Goal: Task Accomplishment & Management: Manage account settings

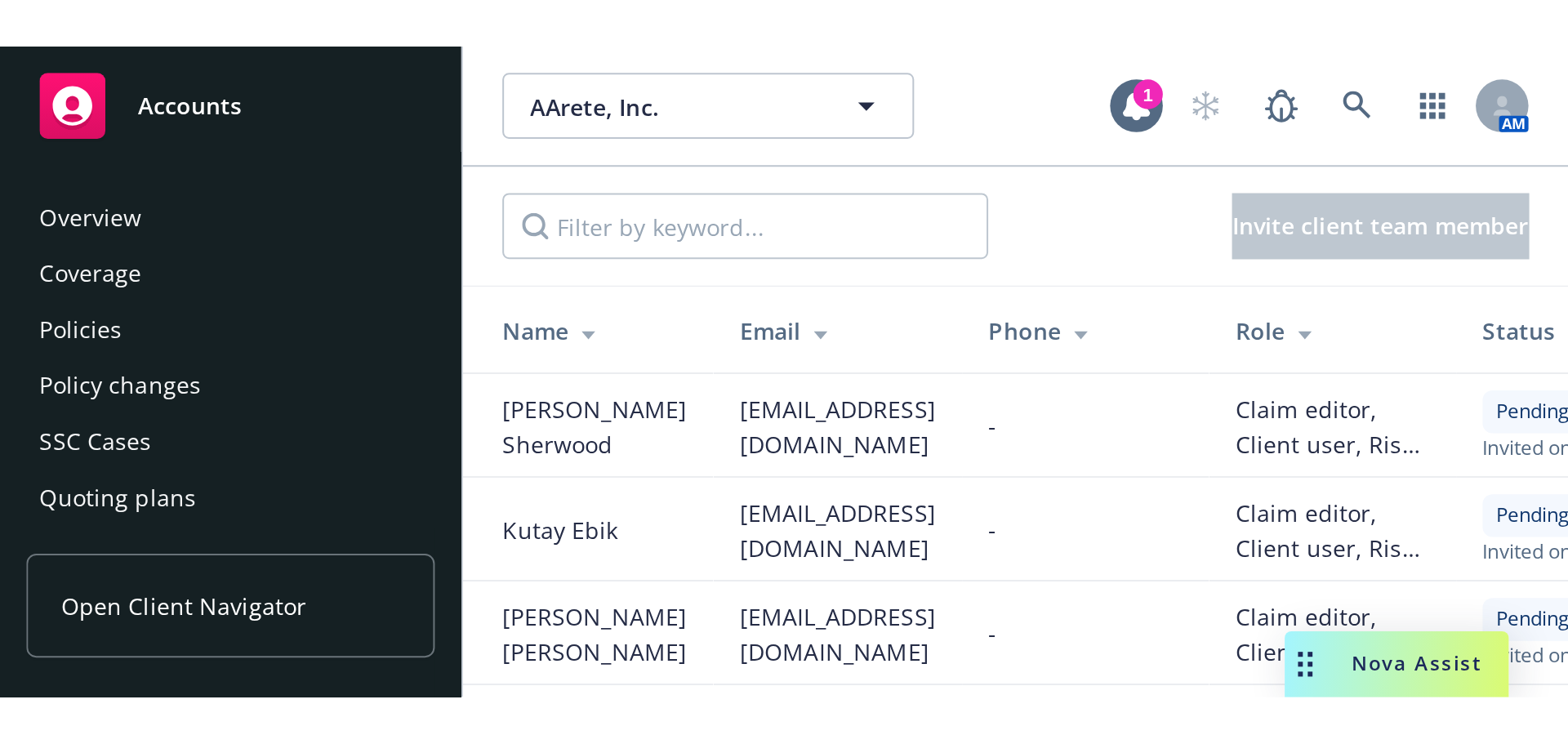
scroll to position [375, 0]
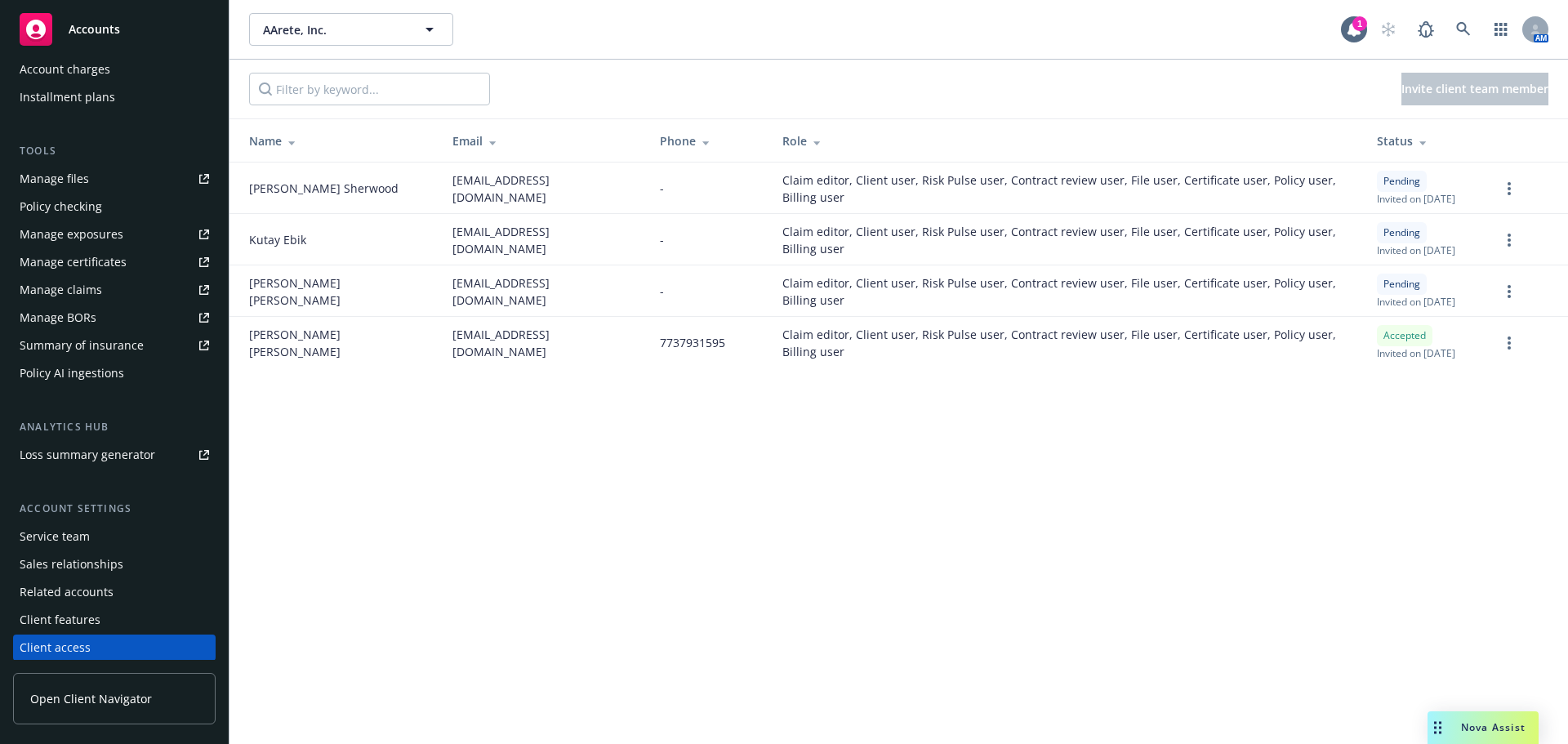
click at [86, 30] on span "Accounts" at bounding box center [94, 29] width 51 height 13
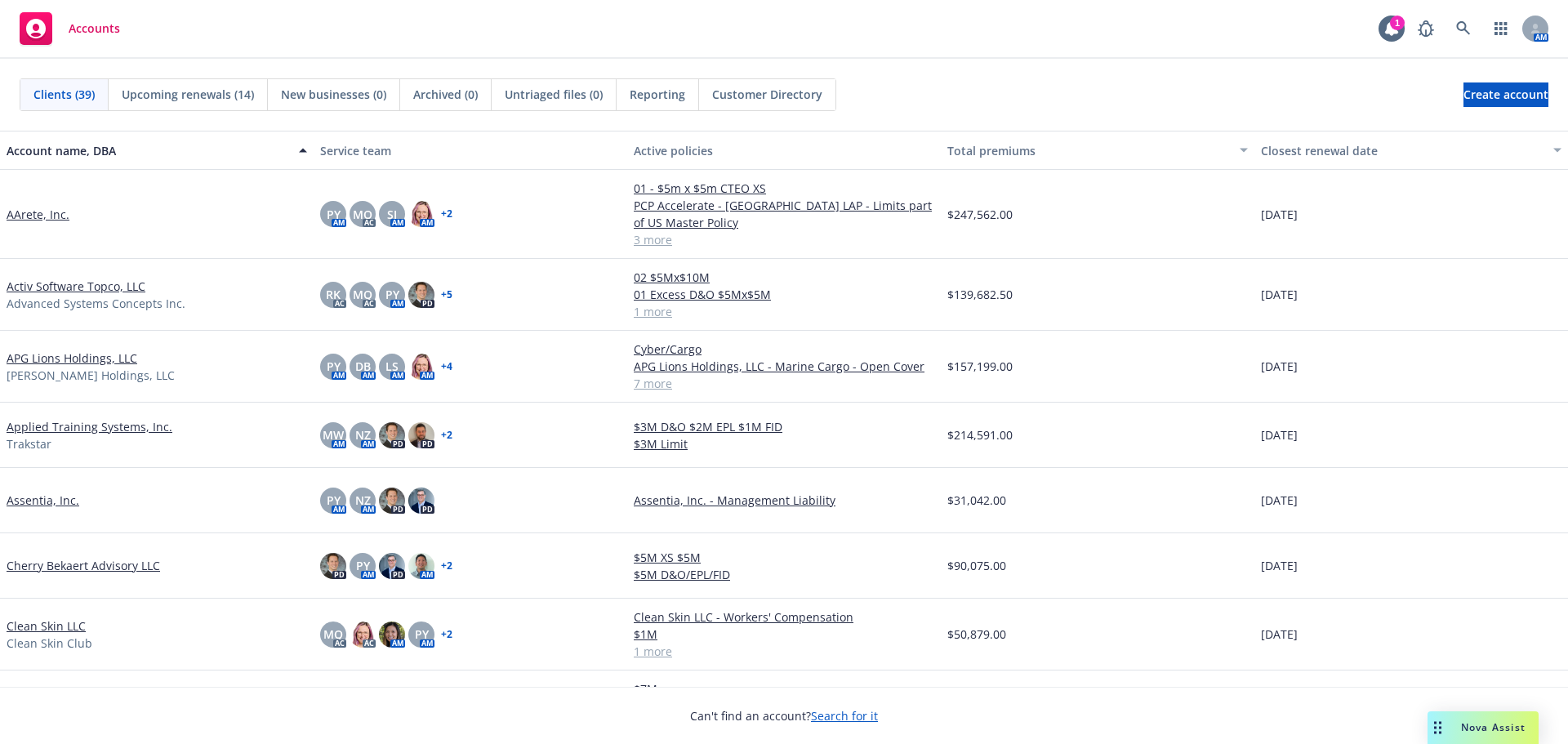
click at [218, 100] on span "Upcoming renewals (14)" at bounding box center [188, 94] width 132 height 17
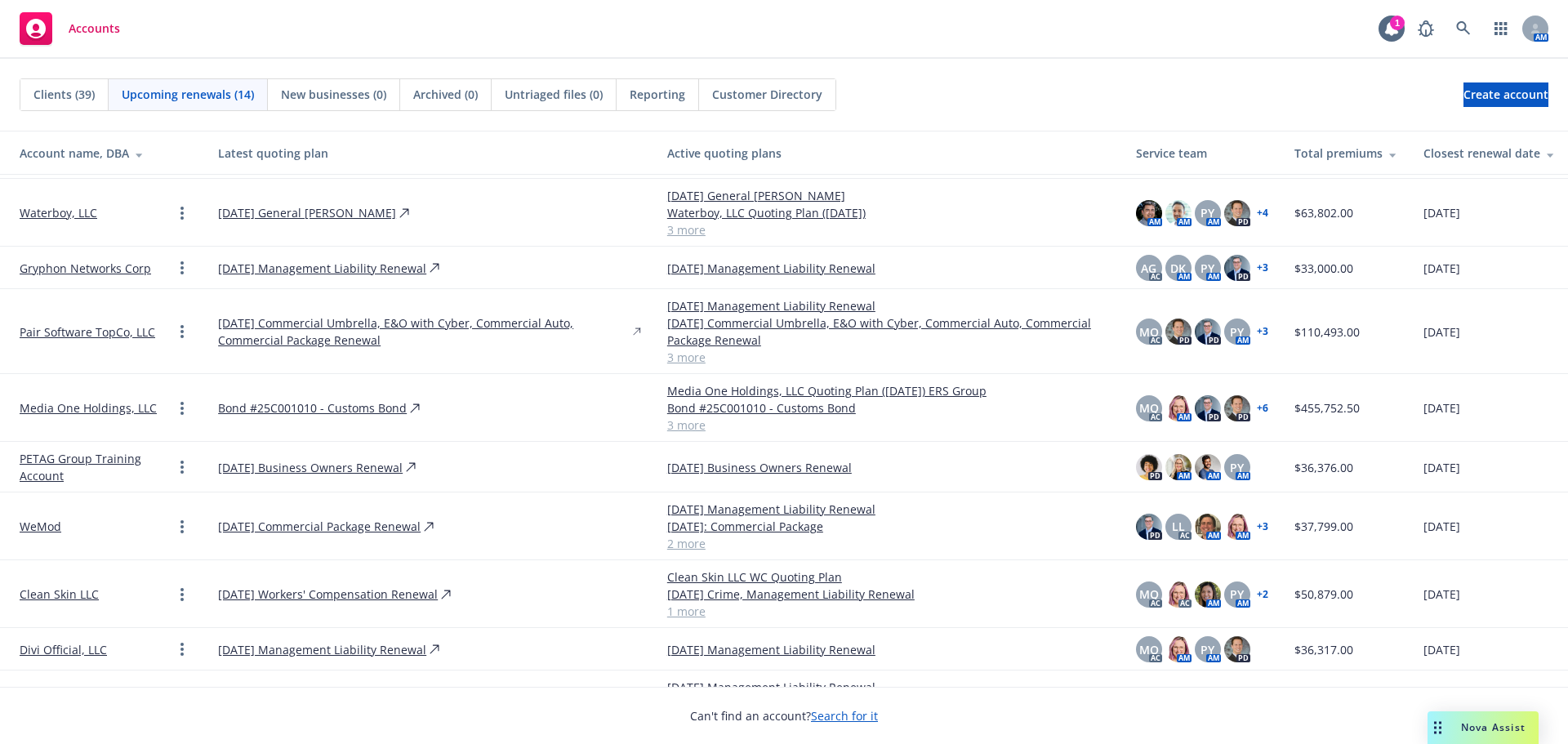
scroll to position [379, 0]
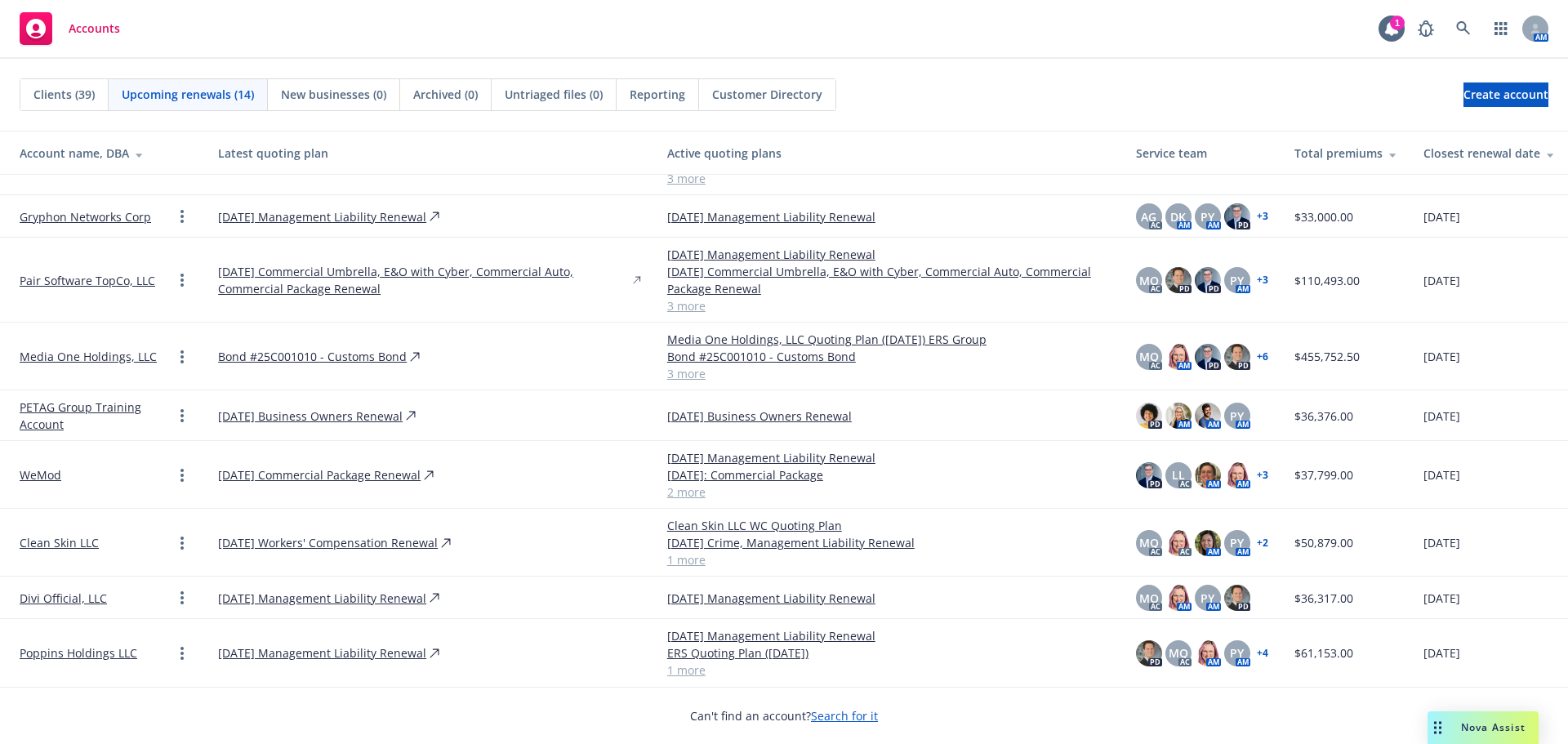
click at [114, 322] on link "PETAG Group Training Account" at bounding box center [96, 416] width 153 height 35
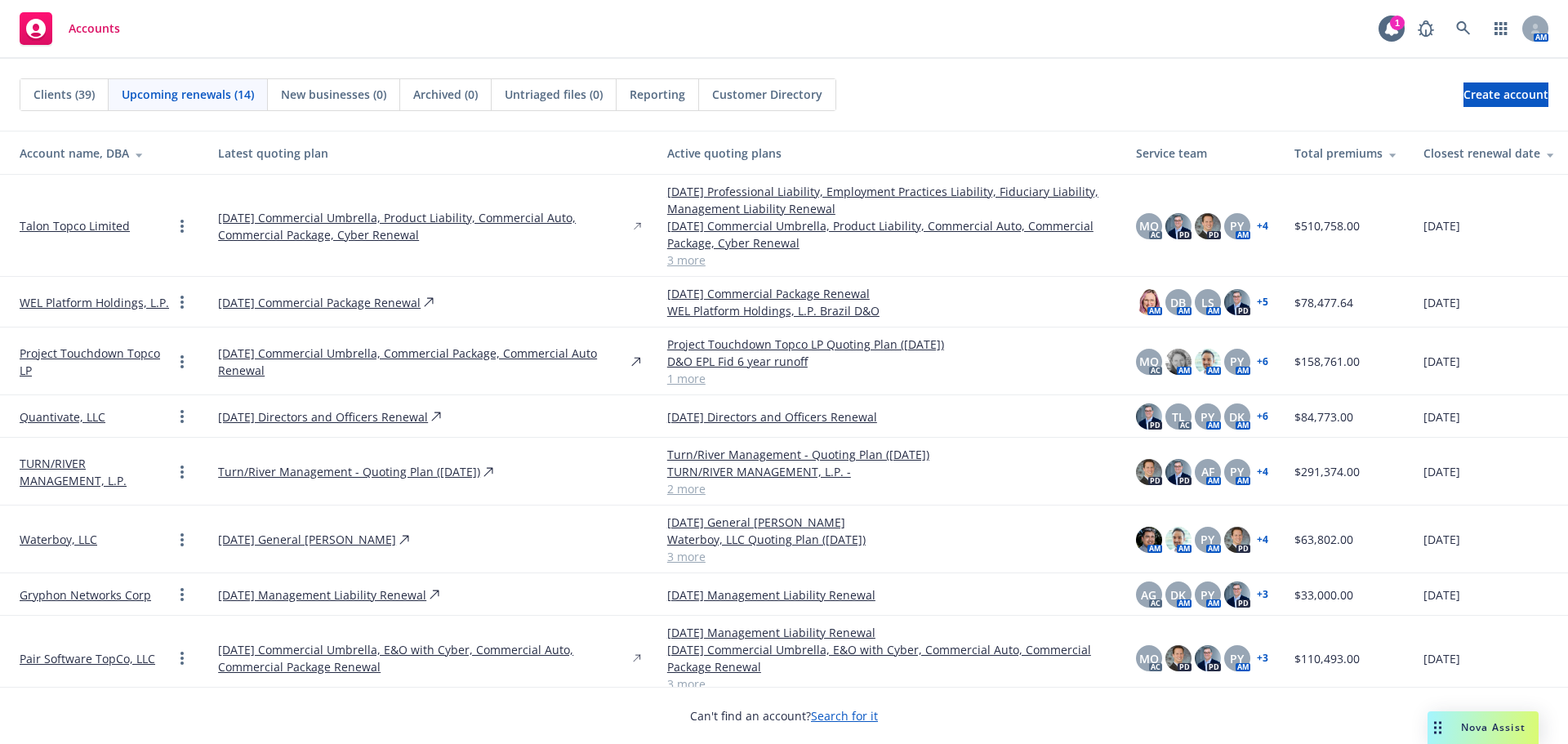
click at [289, 322] on link "01/29/26 Commercial Umbrella, Commercial Package, Commercial Auto Renewal" at bounding box center [422, 362] width 410 height 35
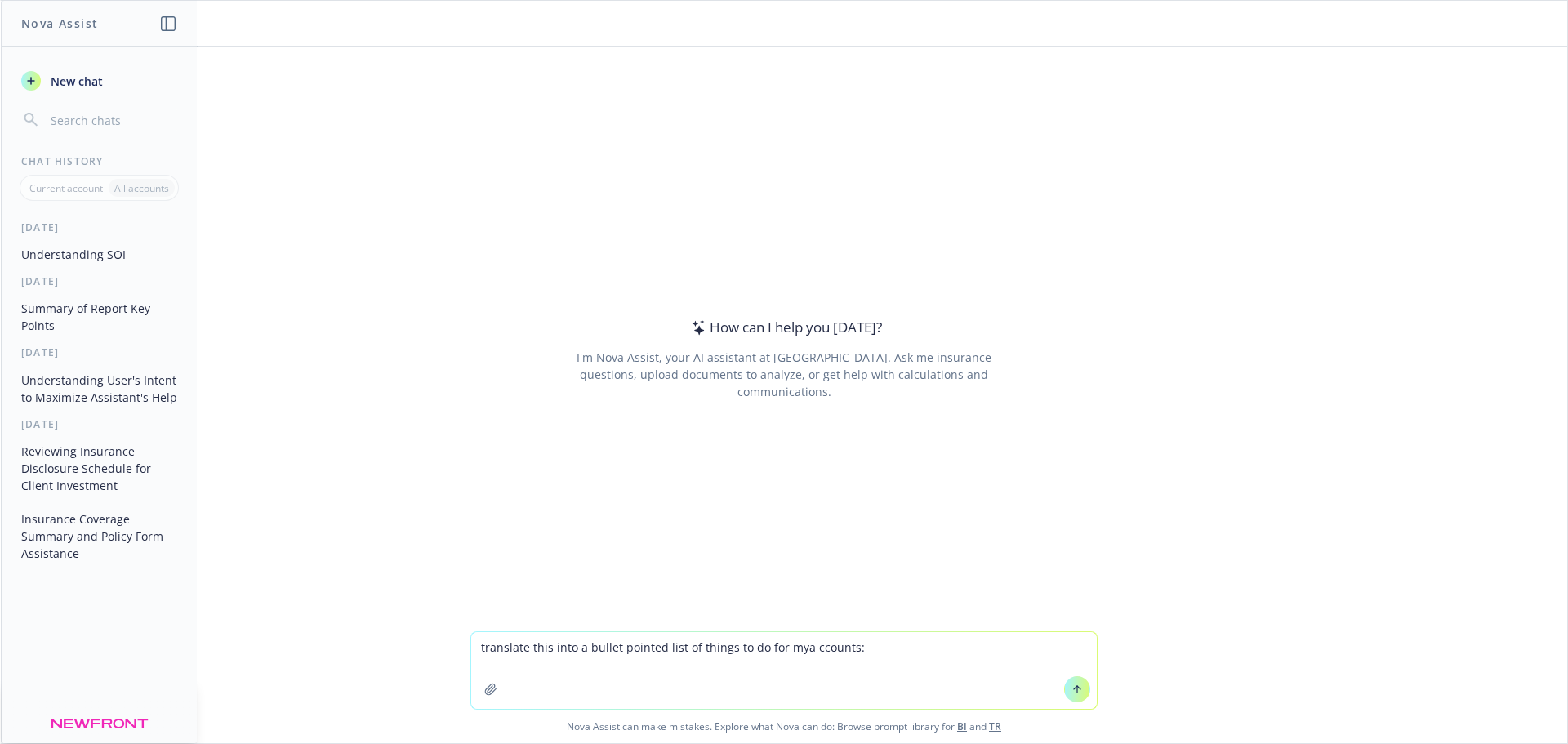
type textarea "translate this into a bullet pointed list of things to do for mya ccounts: Para…"
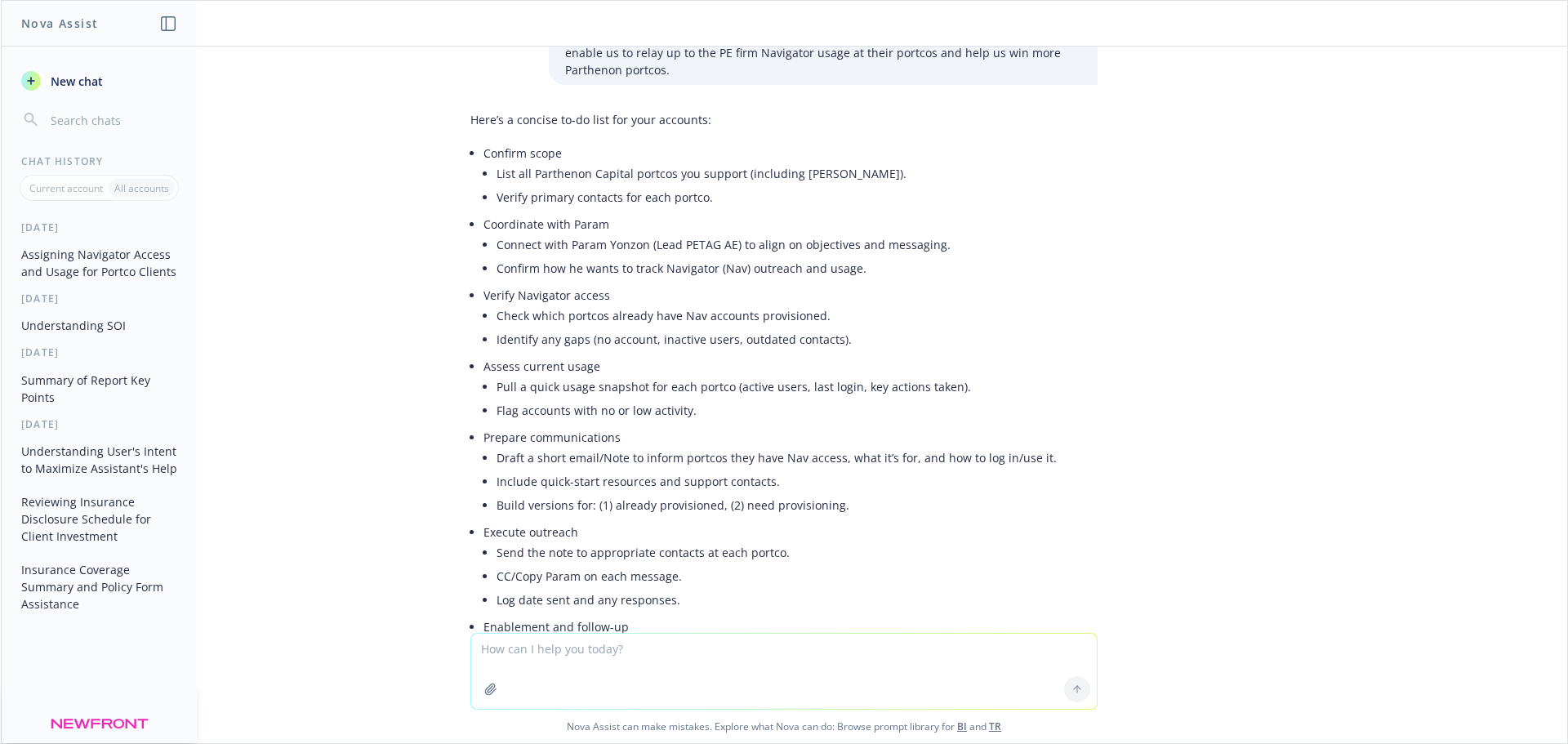
scroll to position [133, 0]
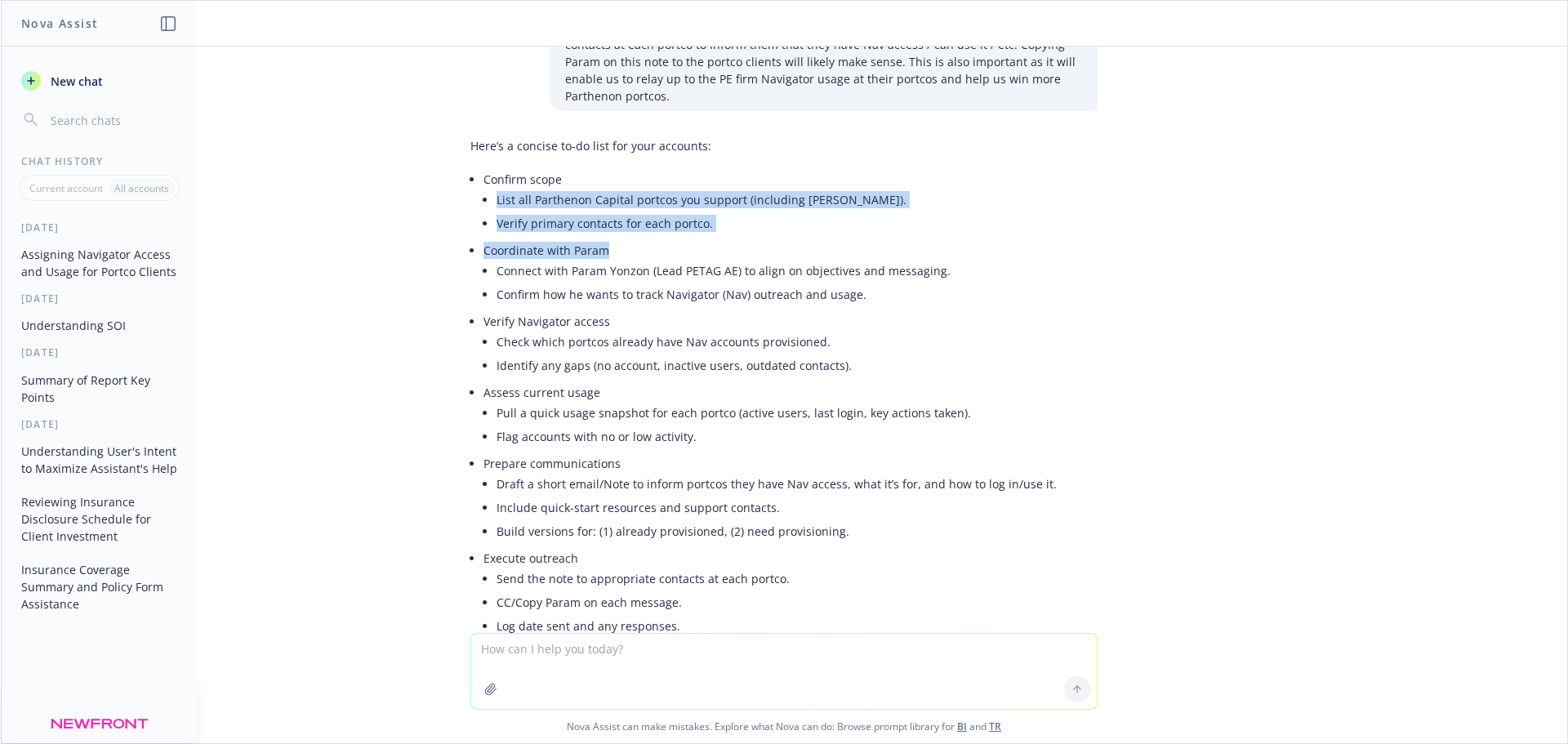
drag, startPoint x: 476, startPoint y: 194, endPoint x: 765, endPoint y: 238, distance: 292.3
click at [754, 248] on ul "Confirm scope List all Parthenon Capital portcos you support (including Cherry …" at bounding box center [788, 511] width 609 height 688
click at [771, 230] on li "Verify primary contacts for each portco." at bounding box center [794, 223] width 596 height 24
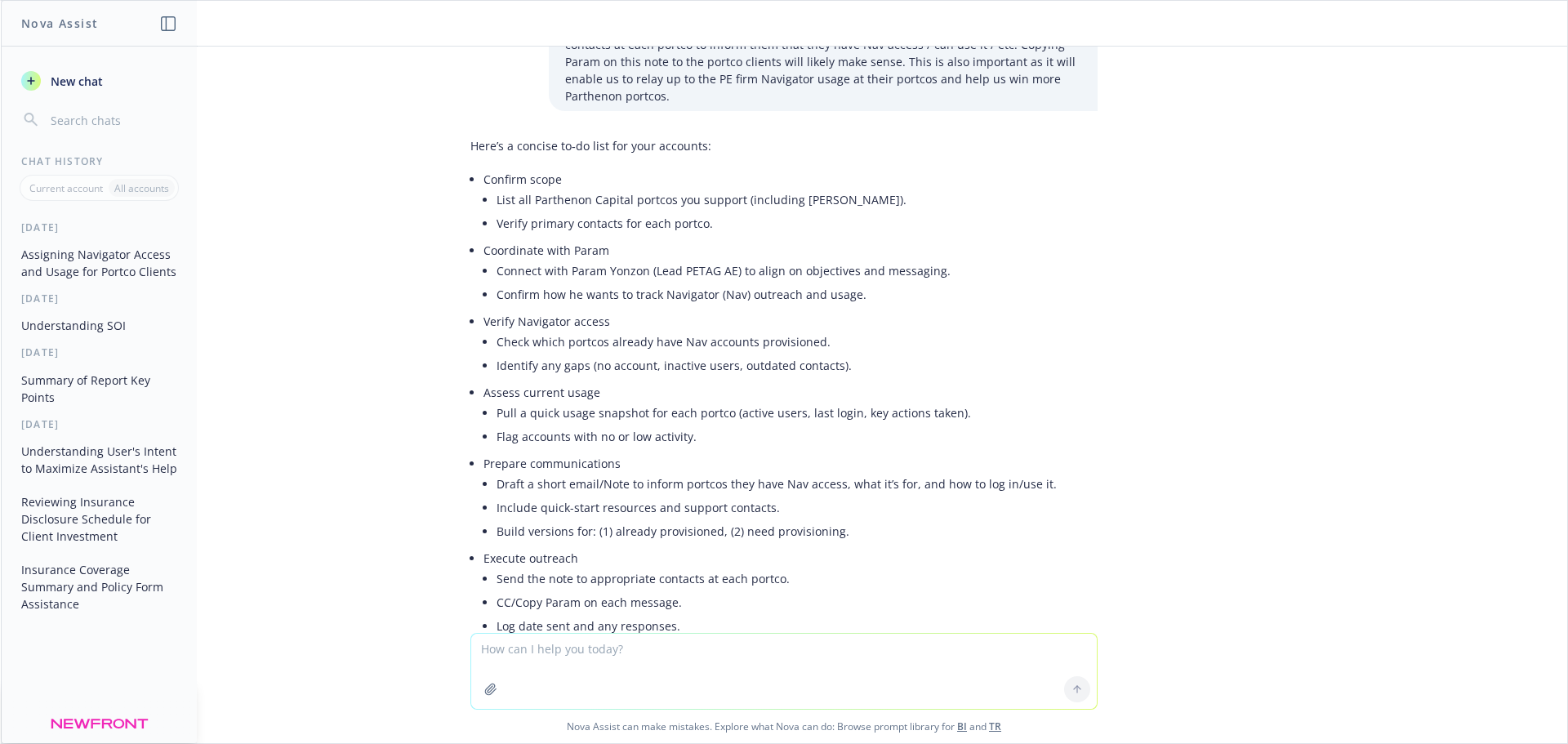
drag, startPoint x: 880, startPoint y: 205, endPoint x: 601, endPoint y: 182, distance: 279.9
click at [601, 182] on li "Confirm scope List all Parthenon Capital portcos you support (including Cherry …" at bounding box center [788, 203] width 609 height 71
drag, startPoint x: 602, startPoint y: 231, endPoint x: 637, endPoint y: 229, distance: 35.1
click at [604, 231] on li "Verify primary contacts for each portco." at bounding box center [794, 223] width 596 height 24
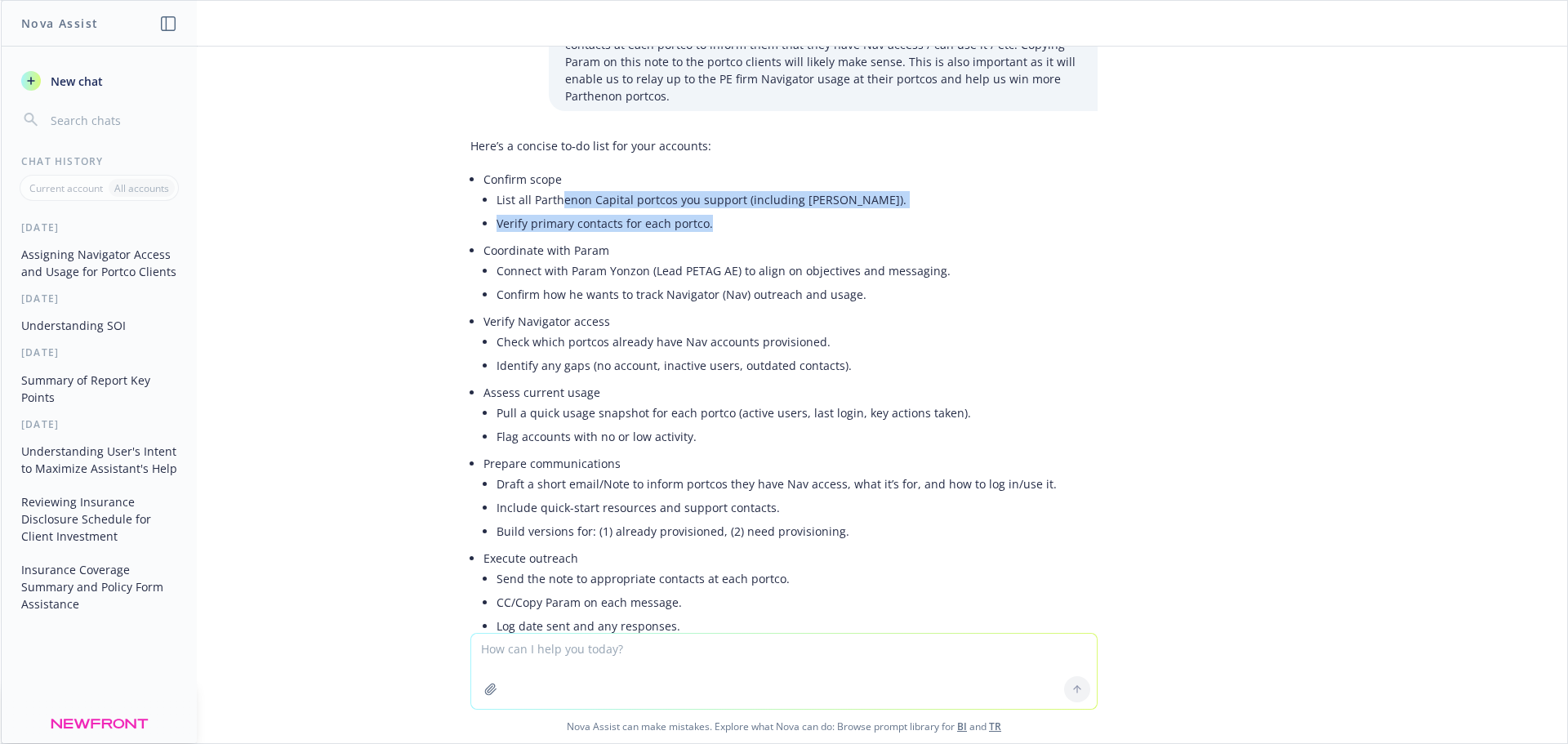
drag, startPoint x: 739, startPoint y: 232, endPoint x: 589, endPoint y: 218, distance: 150.7
click at [538, 192] on ul "List all Parthenon Capital portcos you support (including Cherry Bekaert). Veri…" at bounding box center [794, 211] width 596 height 47
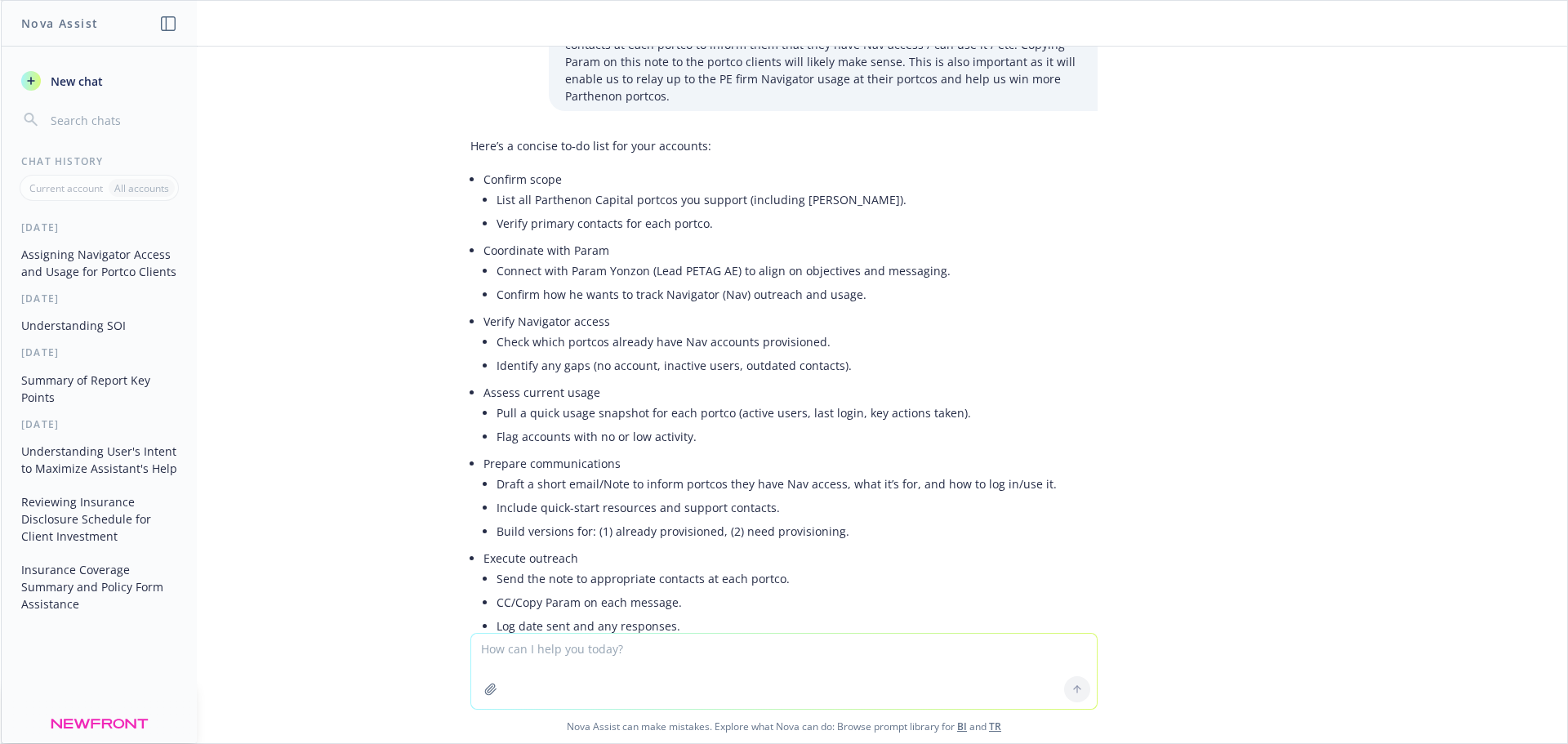
click at [638, 243] on p "Coordinate with Param" at bounding box center [788, 250] width 609 height 17
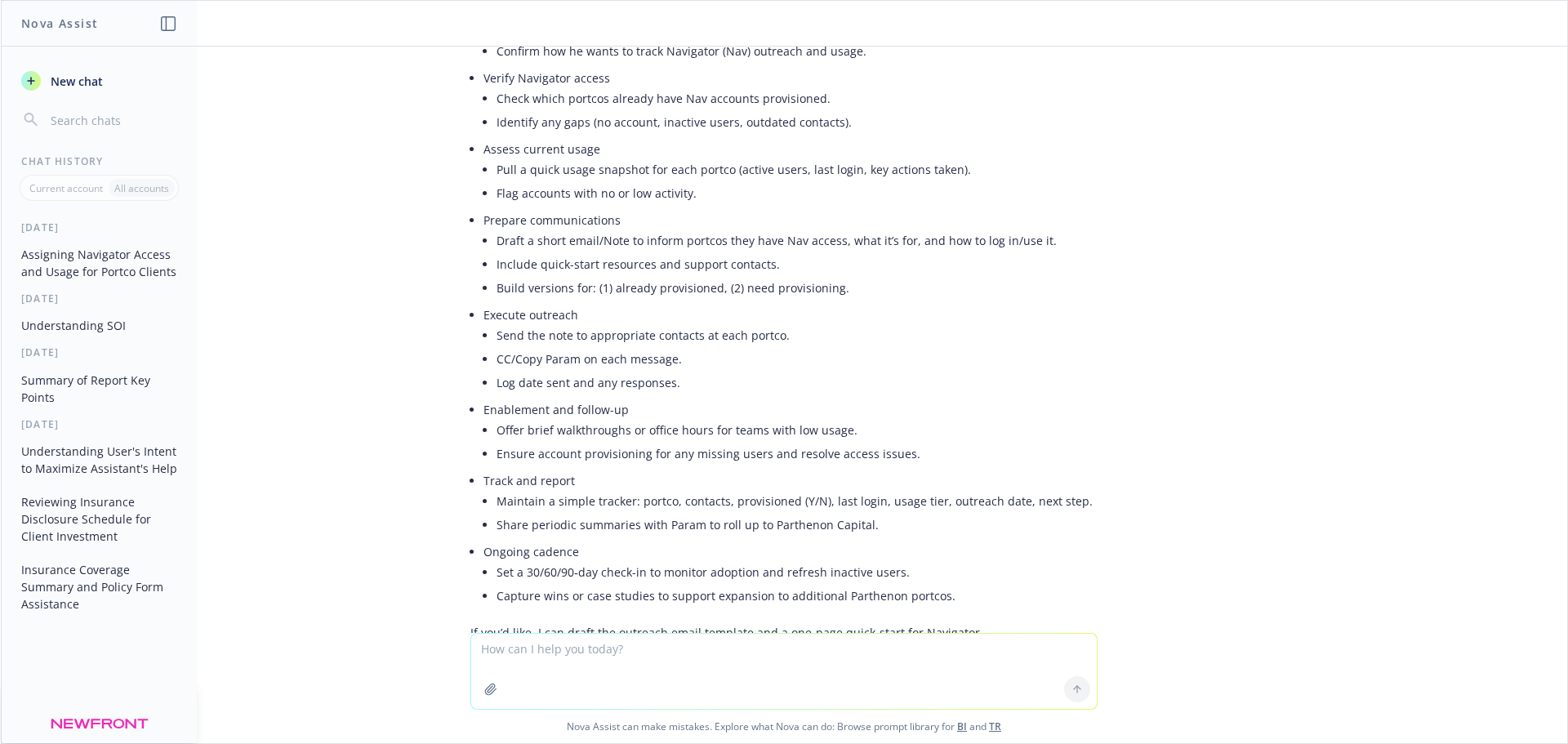
scroll to position [460, 0]
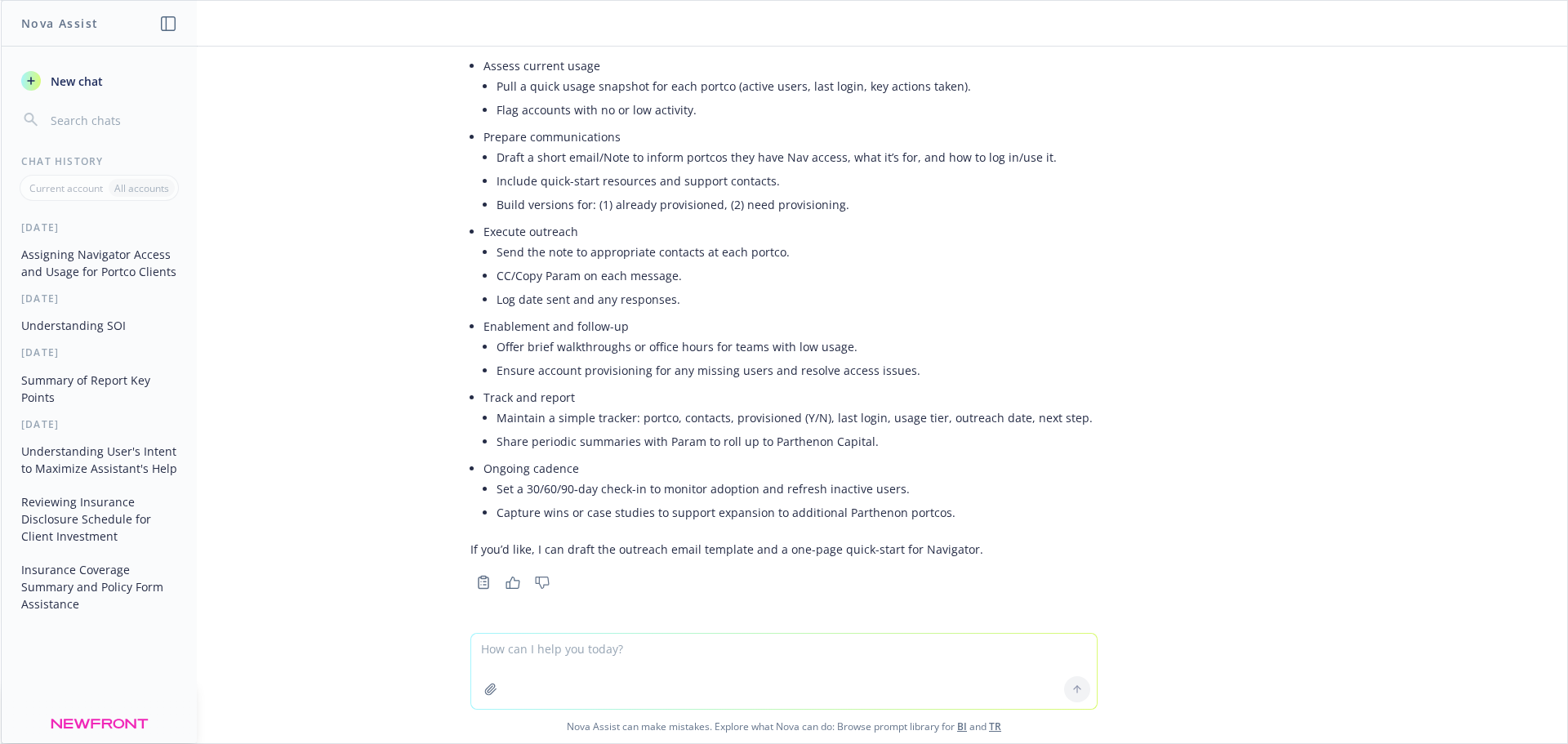
click at [603, 667] on textarea at bounding box center [784, 671] width 626 height 75
type textarea "so I am Param - let me know what I need to do"
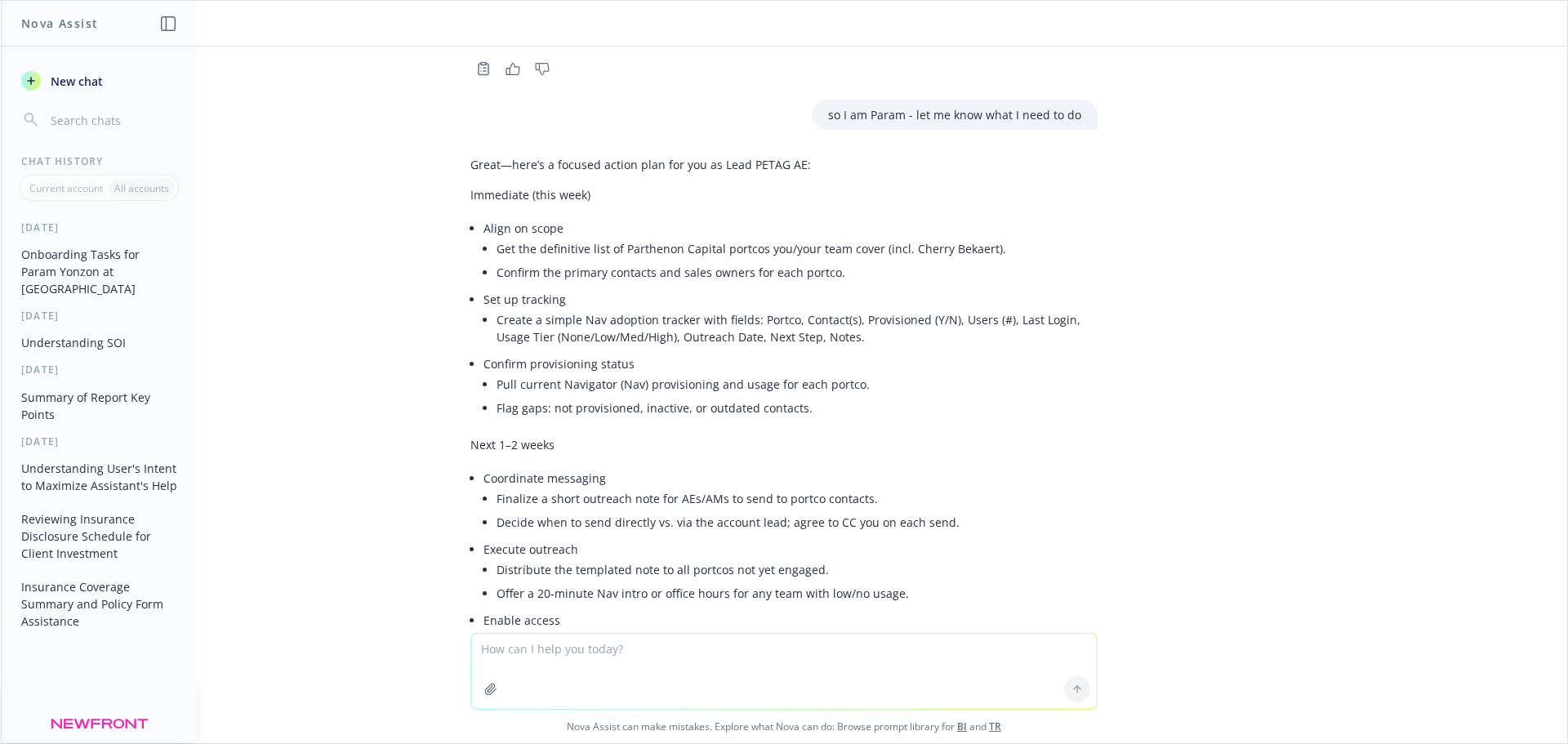
scroll to position [911, 0]
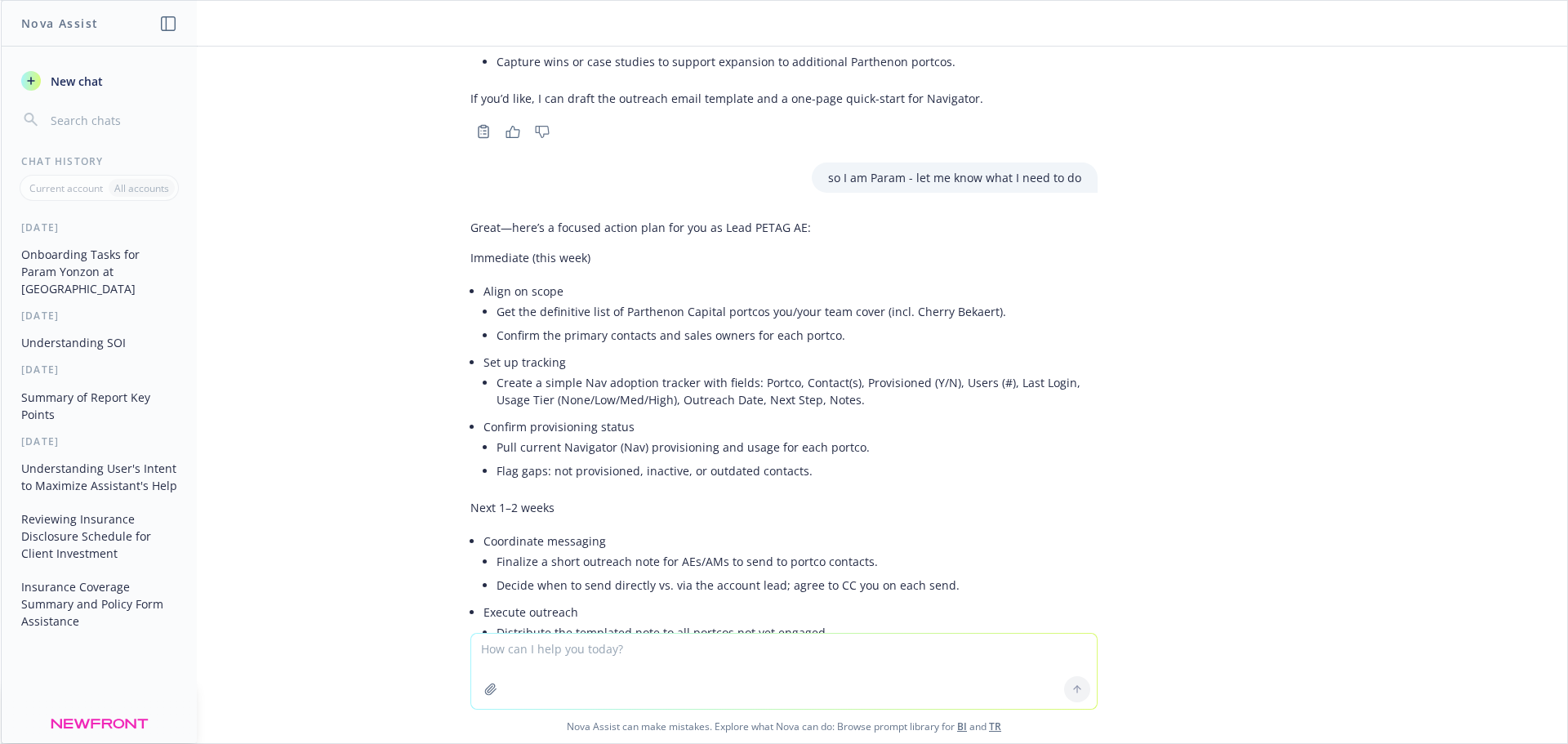
drag, startPoint x: 458, startPoint y: 270, endPoint x: 460, endPoint y: 261, distance: 9.2
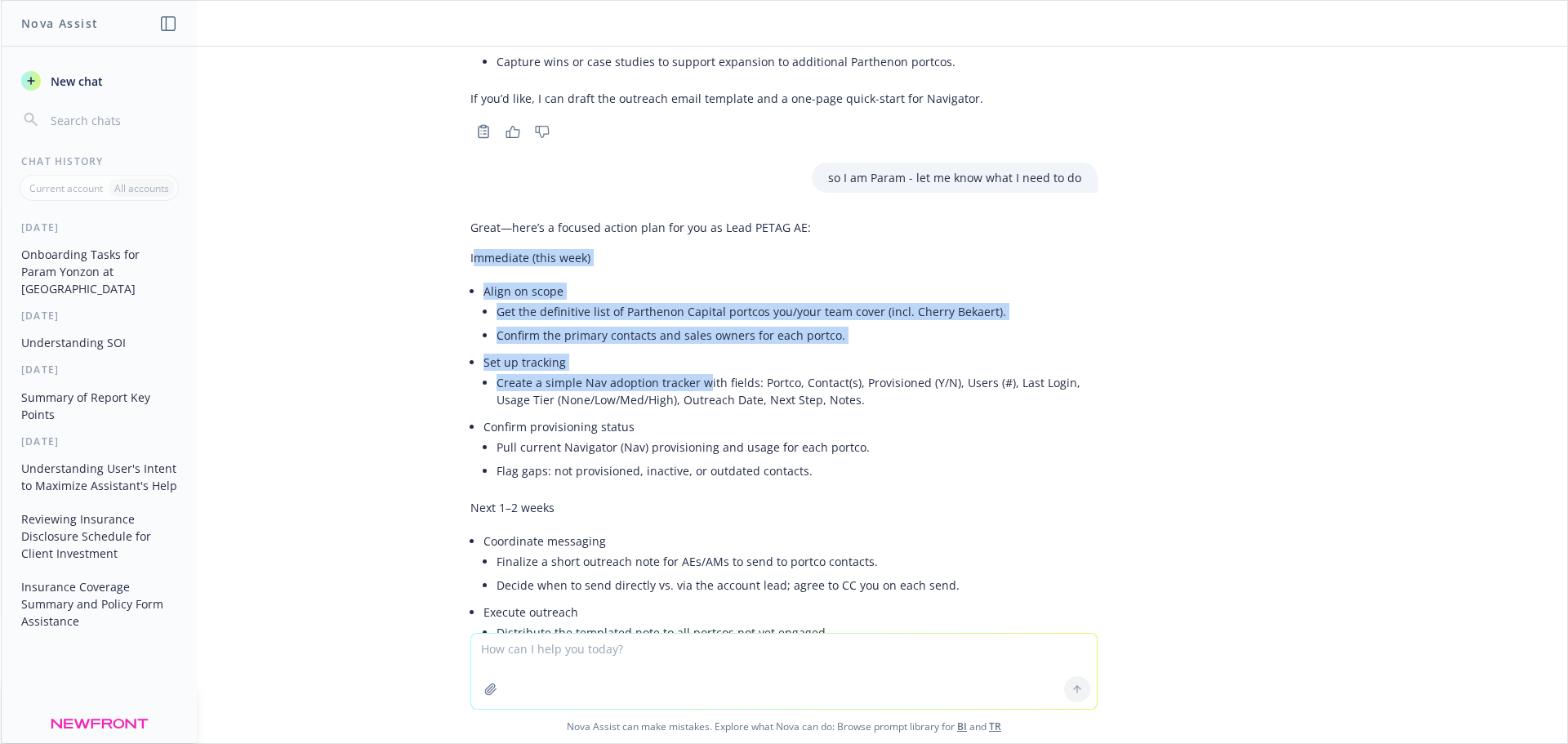
drag, startPoint x: 492, startPoint y: 268, endPoint x: 691, endPoint y: 405, distance: 241.6
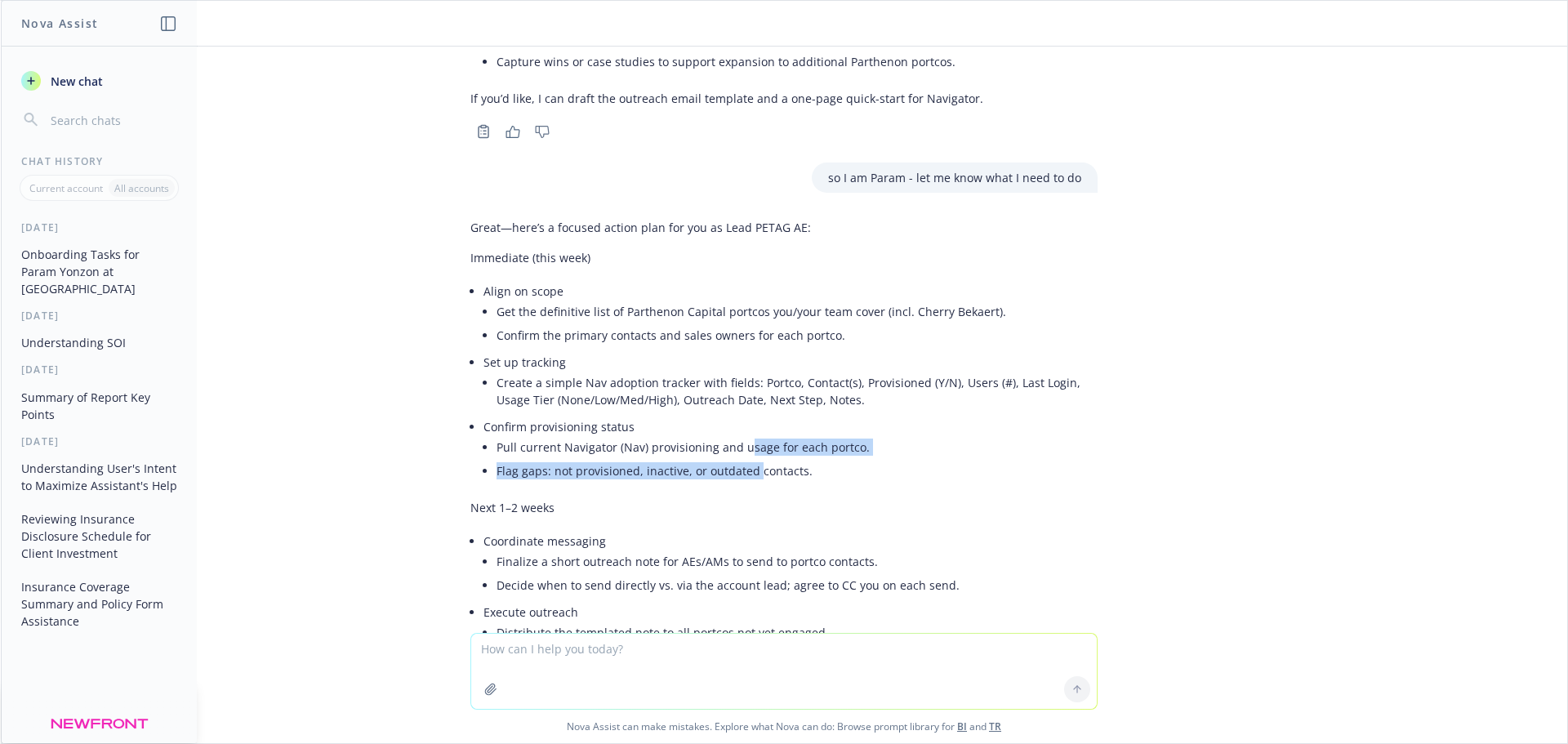
drag, startPoint x: 743, startPoint y: 460, endPoint x: 728, endPoint y: 446, distance: 20.5
click at [731, 450] on ul "Pull current Navigator (Nav) provisioning and usage for each portco. Flag gaps:…" at bounding box center [797, 459] width 601 height 47
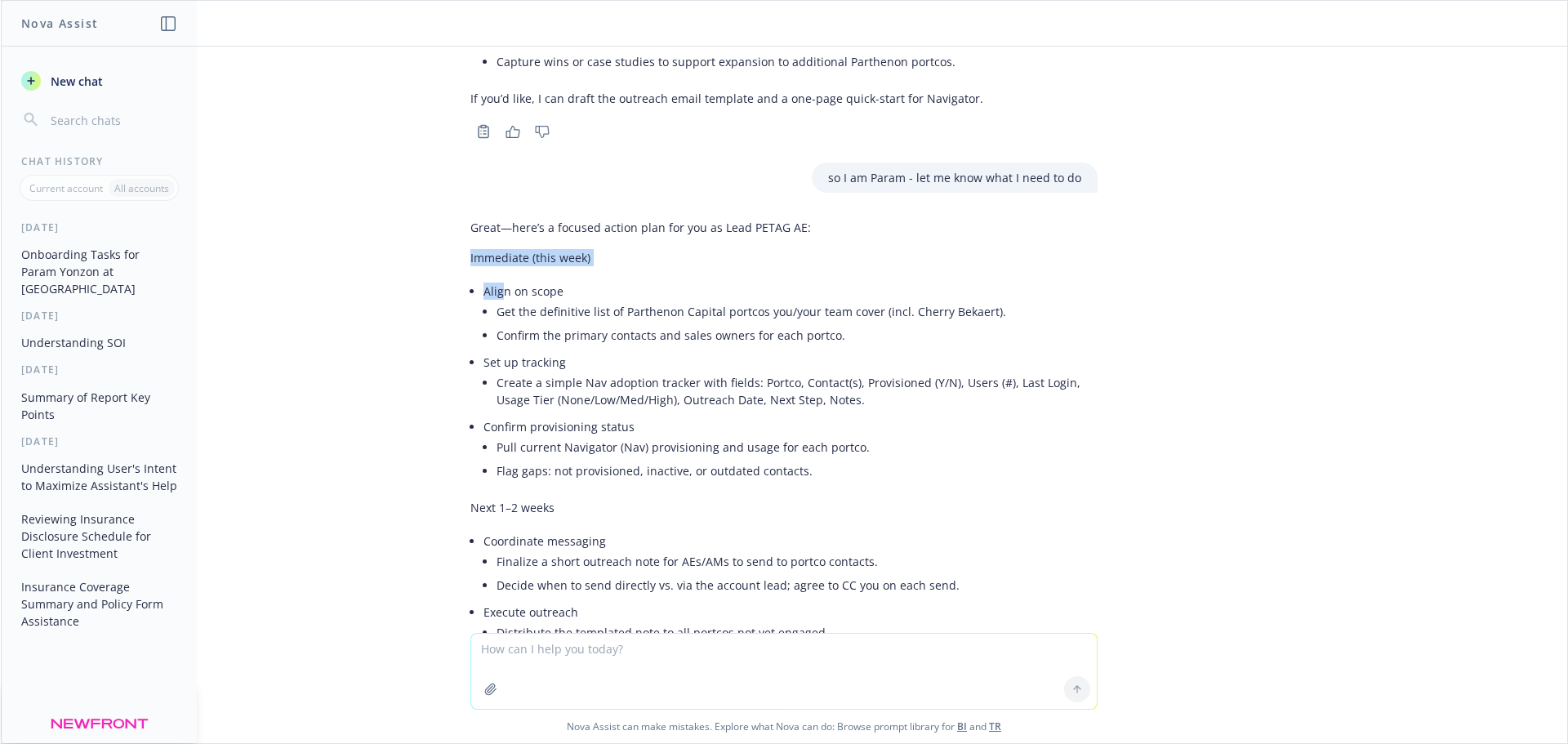
drag, startPoint x: 439, startPoint y: 258, endPoint x: 495, endPoint y: 291, distance: 65.0
click at [495, 291] on div "translate this into a bullet pointed list of things to do for mya ccounts: Para…" at bounding box center [784, 339] width 1566 height 587
click at [432, 324] on div "translate this into a bullet pointed list of things to do for mya ccounts: Para…" at bounding box center [784, 339] width 1566 height 587
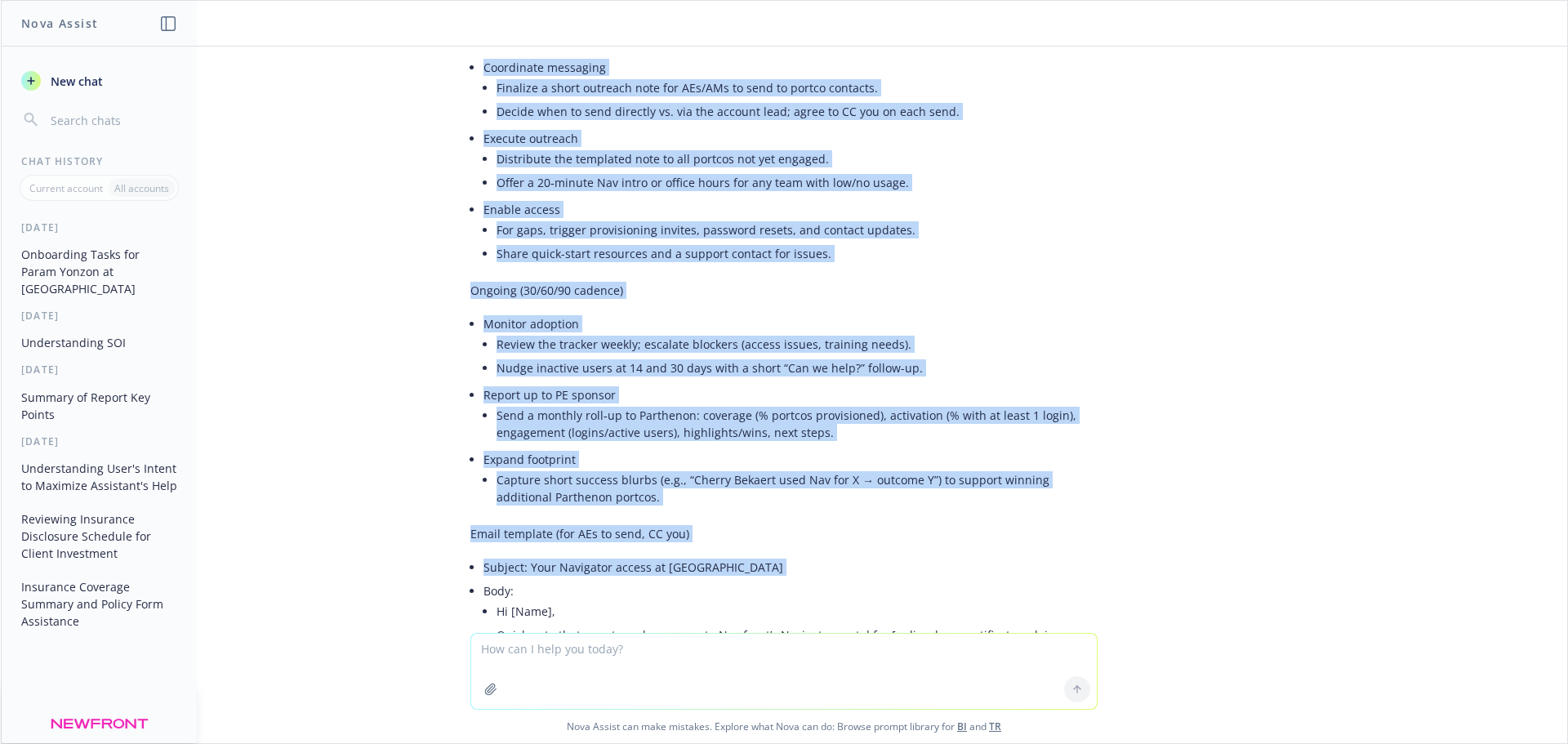
scroll to position [1400, 0]
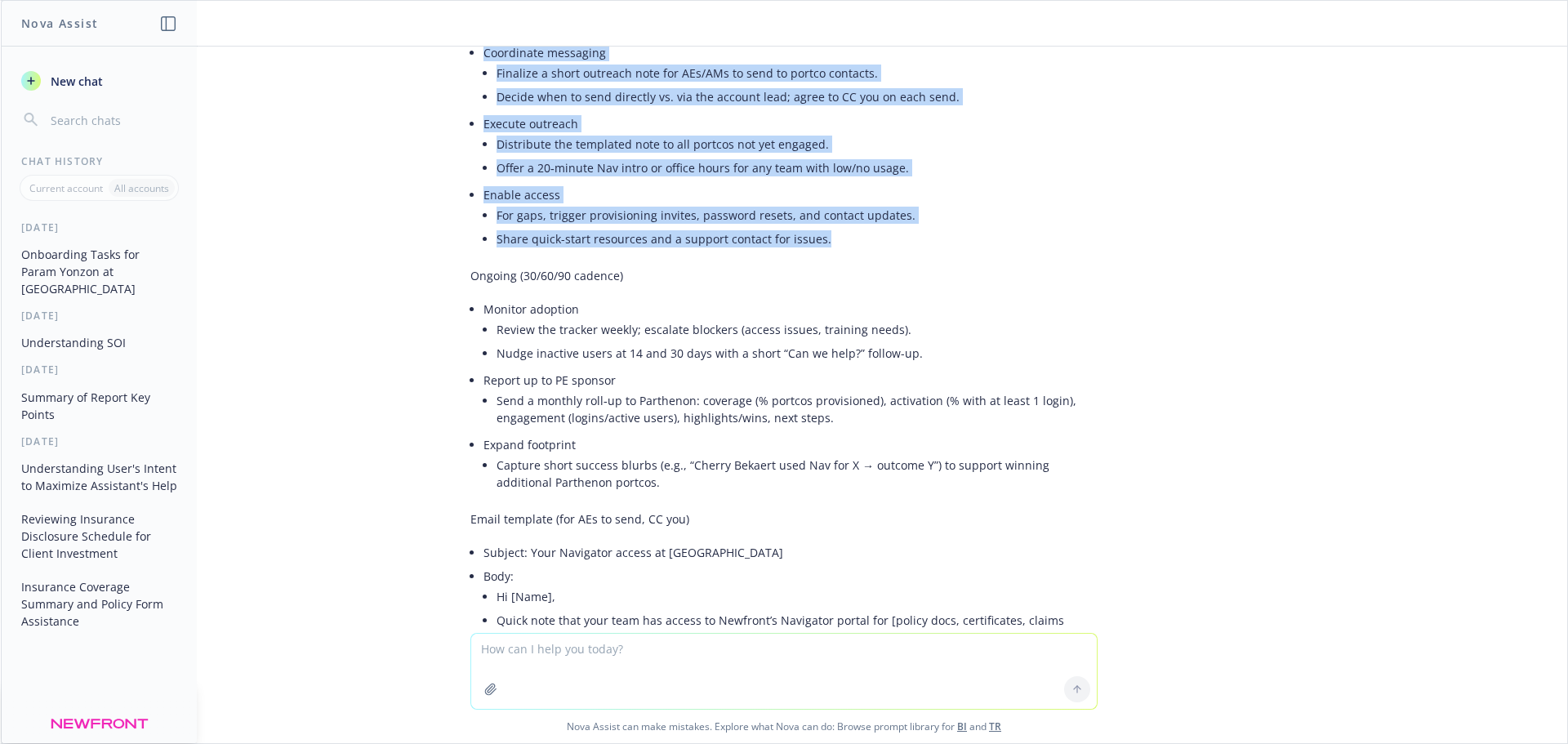
drag, startPoint x: 488, startPoint y: 292, endPoint x: 789, endPoint y: 264, distance: 302.3
click at [816, 236] on div "Great—here’s a focused action plan for you as Lead PETAG AE: Immediate (this we…" at bounding box center [784, 431] width 628 height 1415
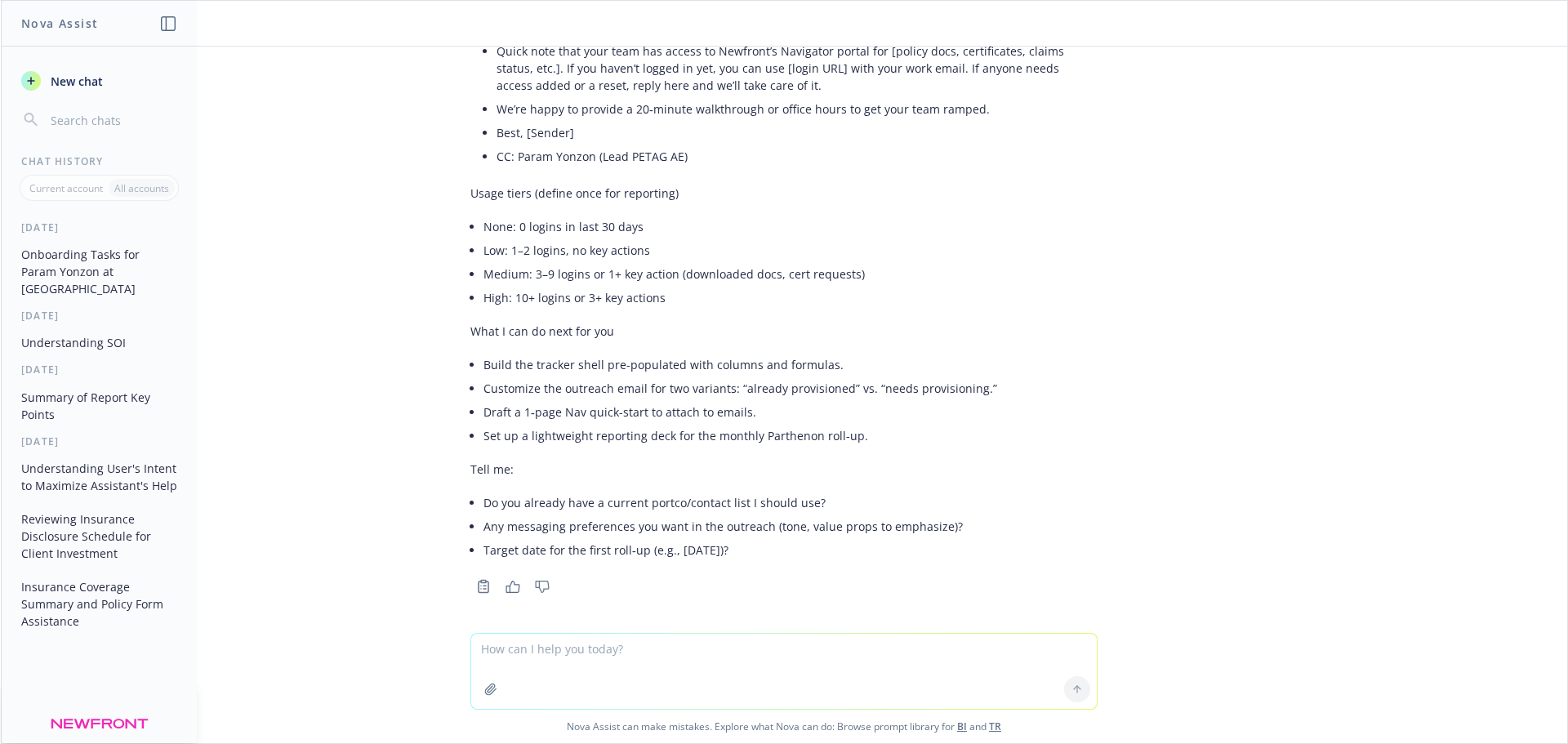
scroll to position [1974, 0]
drag, startPoint x: 464, startPoint y: 183, endPoint x: 669, endPoint y: 199, distance: 205.6
click at [585, 253] on li "Low: 1–2 logins, no key actions" at bounding box center [791, 247] width 614 height 24
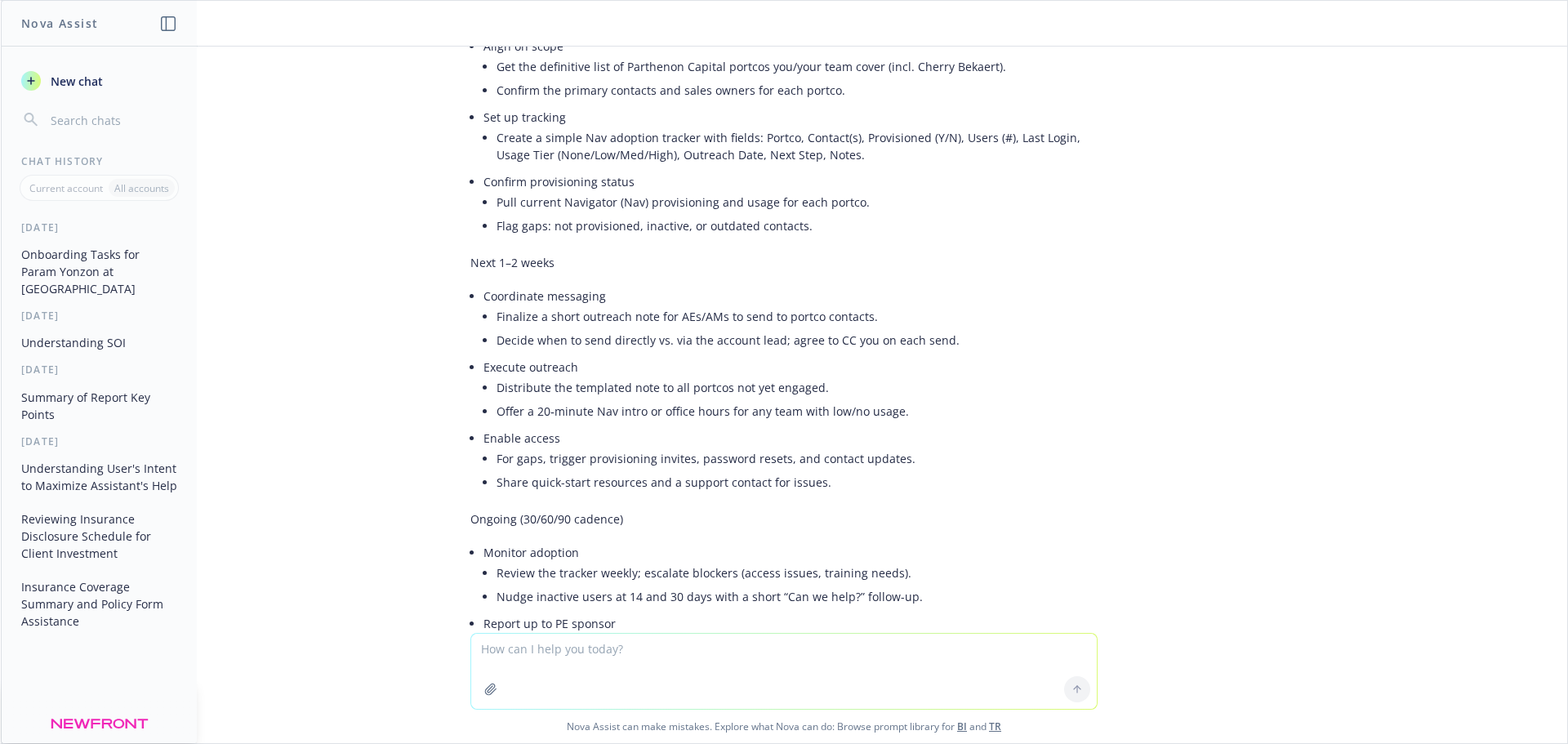
scroll to position [993, 0]
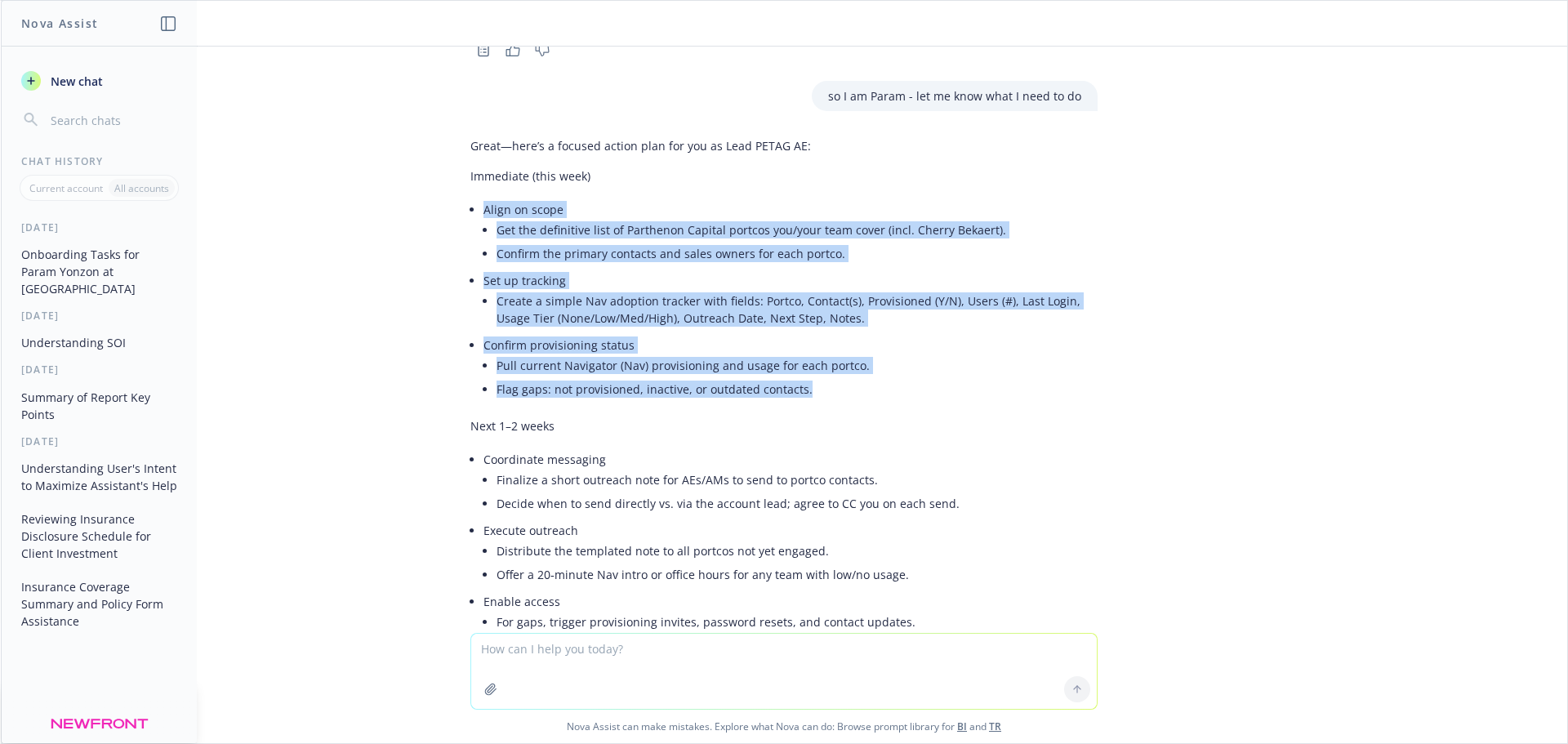
drag, startPoint x: 465, startPoint y: 210, endPoint x: 831, endPoint y: 388, distance: 407.0
click at [616, 318] on li "Create a simple Nav adoption tracker with fields: Portco, Contact(s), Provision…" at bounding box center [797, 310] width 601 height 41
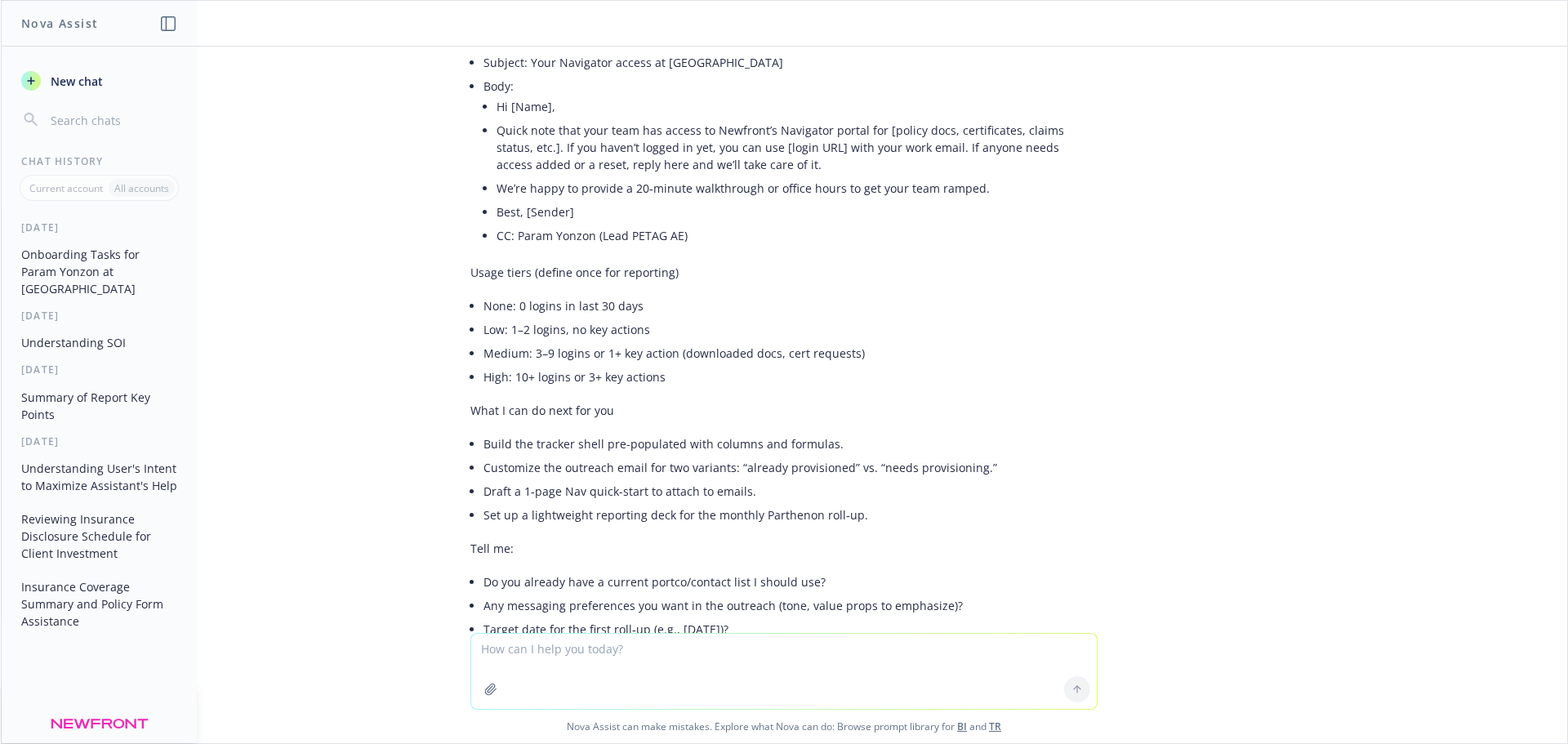
scroll to position [1974, 0]
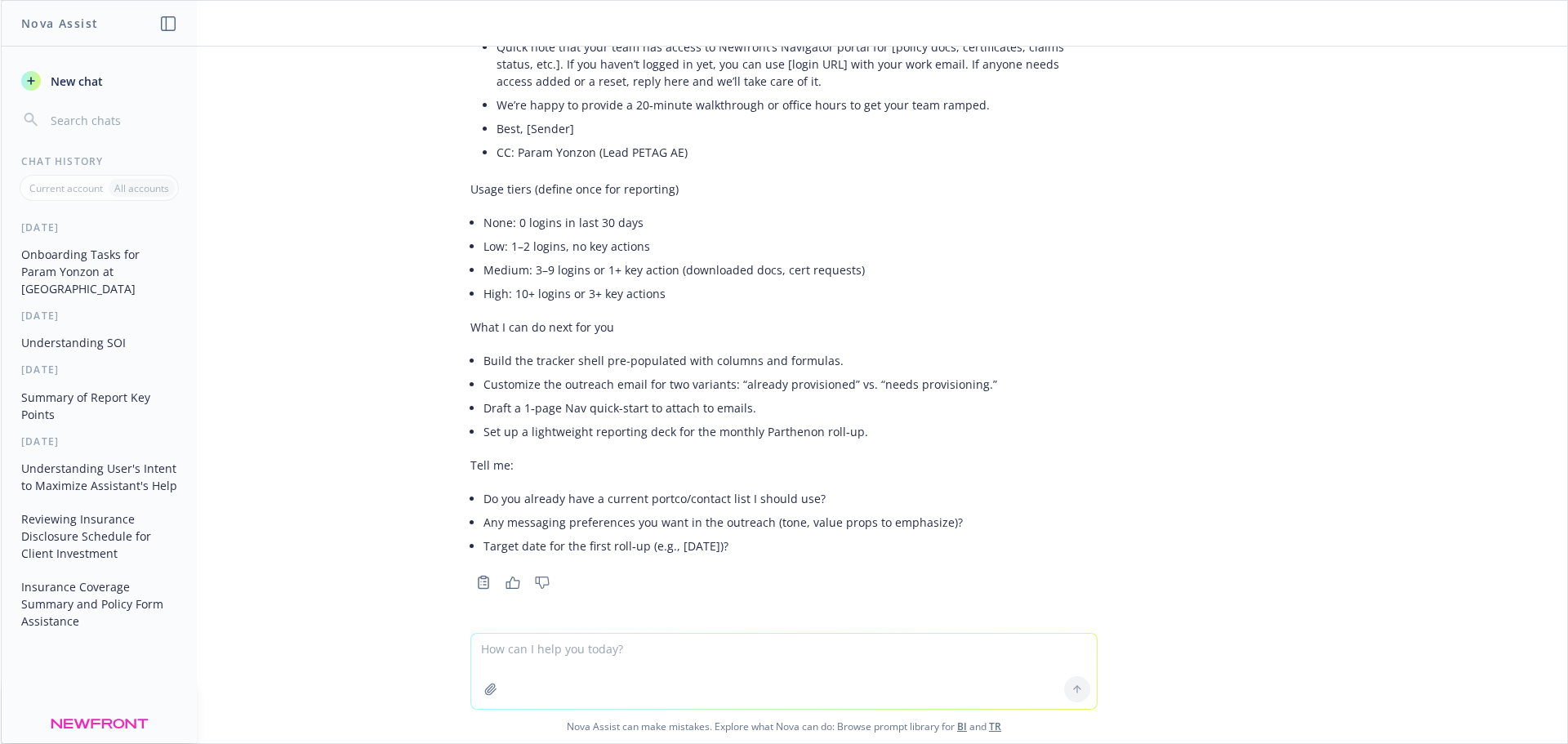
click at [754, 463] on p "Tell me:" at bounding box center [784, 465] width 628 height 17
drag, startPoint x: 784, startPoint y: 548, endPoint x: 603, endPoint y: 171, distance: 418.2
click at [387, 292] on div "translate this into a bullet pointed list of things to do for mya ccounts: Para…" at bounding box center [784, 339] width 1566 height 587
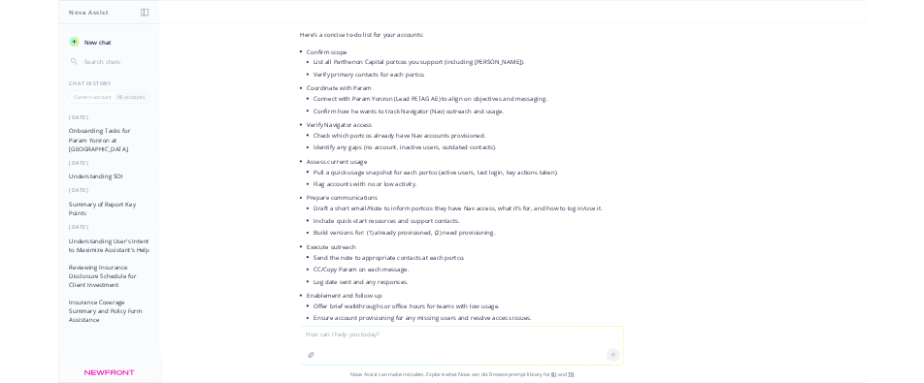
scroll to position [0, 0]
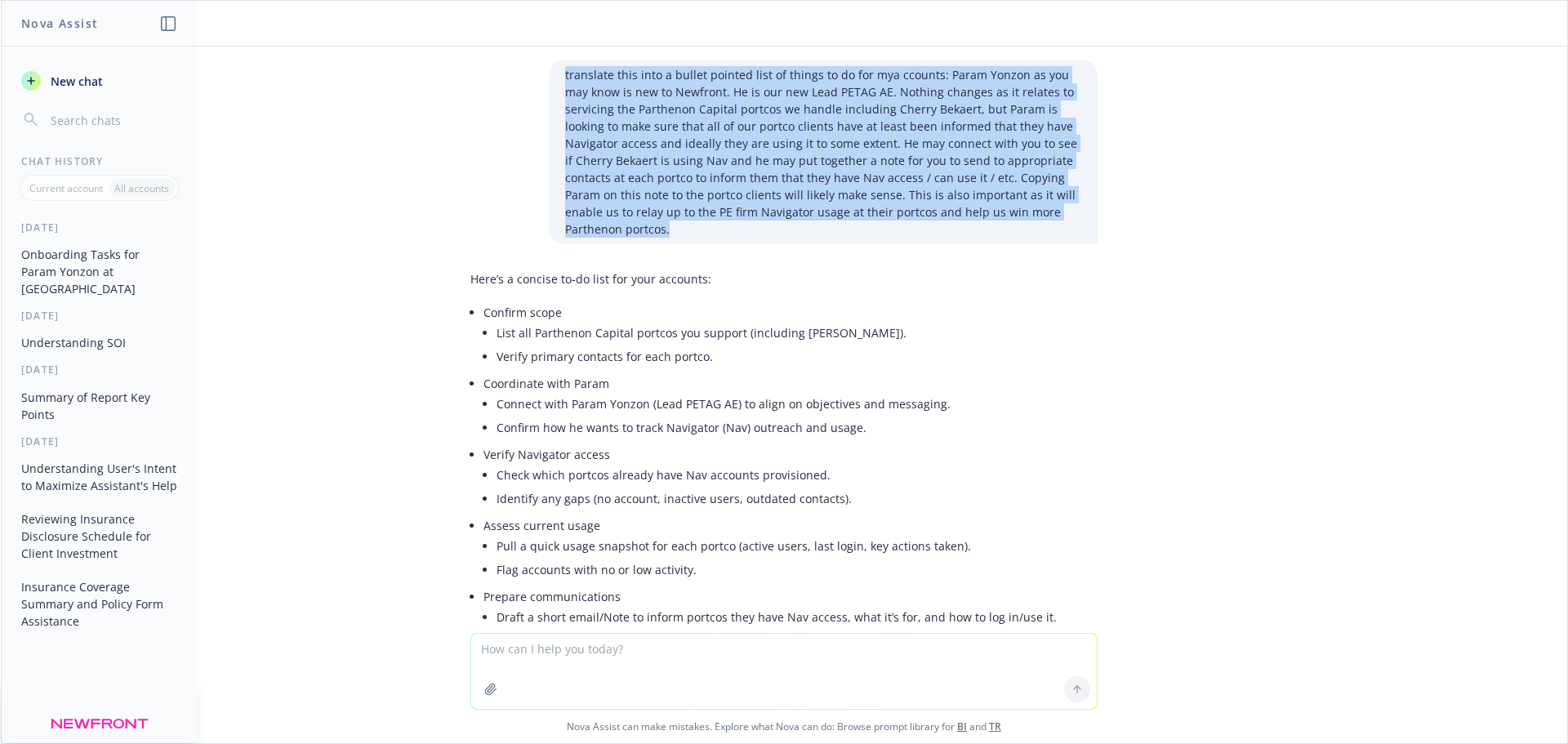
drag, startPoint x: 669, startPoint y: 235, endPoint x: 559, endPoint y: 77, distance: 192.5
click at [548, 72] on div "translate this into a bullet pointed list of things to do for mya ccounts: Para…" at bounding box center [823, 151] width 548 height 184
copy p "translate this into a bullet pointed list of things to do for mya ccounts: Para…"
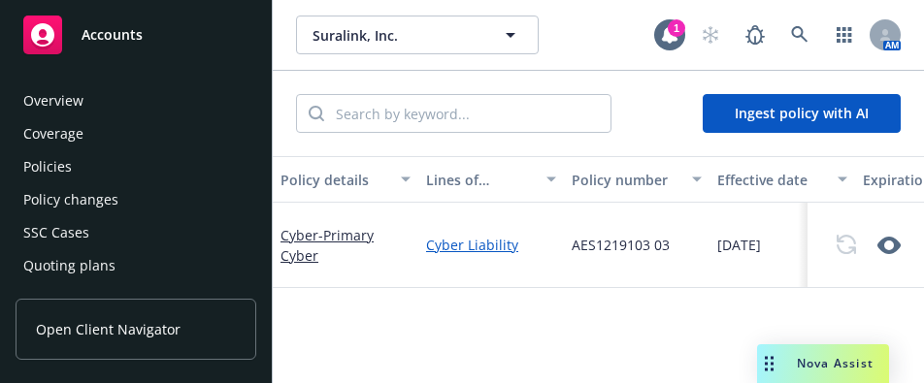
scroll to position [417, 0]
